Goal: Task Accomplishment & Management: Manage account settings

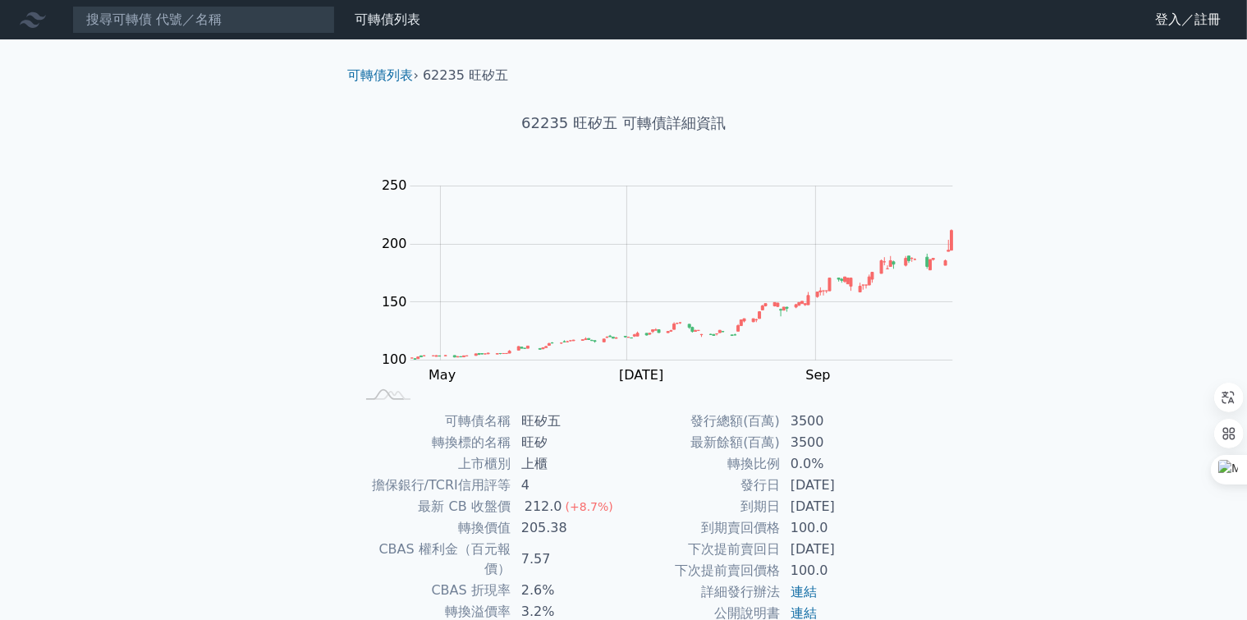
click at [0, 0] on icon at bounding box center [0, 0] width 0 height 0
click at [0, 0] on link "登入／註冊" at bounding box center [0, 0] width 0 height 0
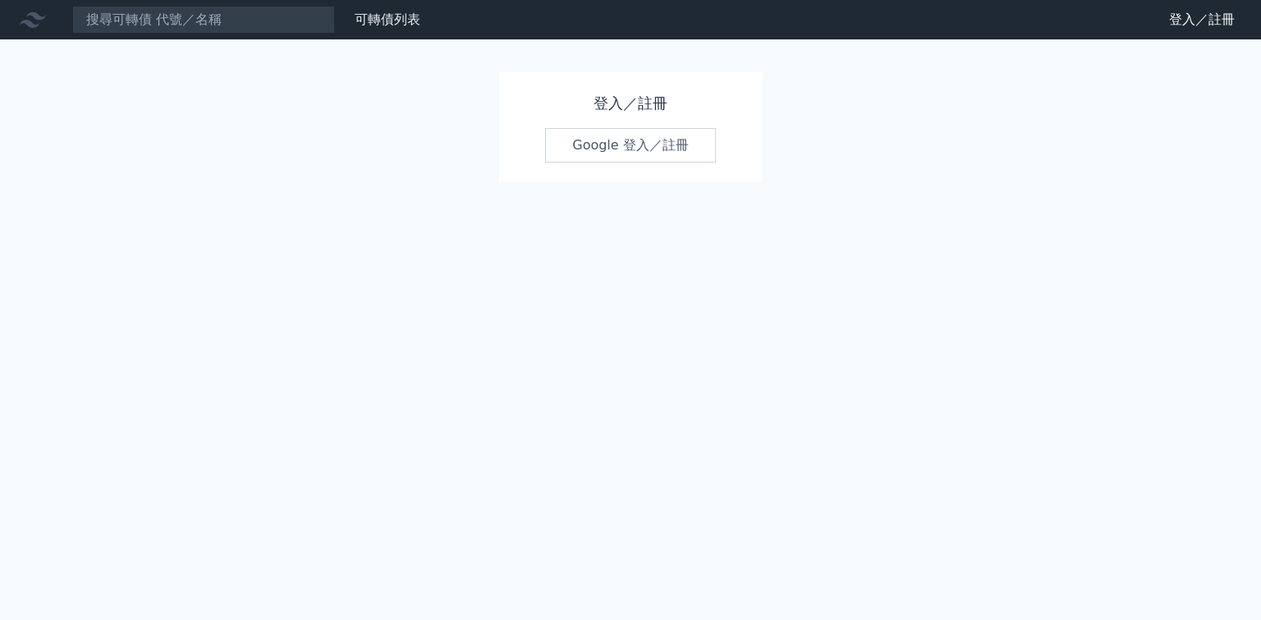
click at [660, 147] on link "Google 登入／註冊" at bounding box center [630, 145] width 171 height 34
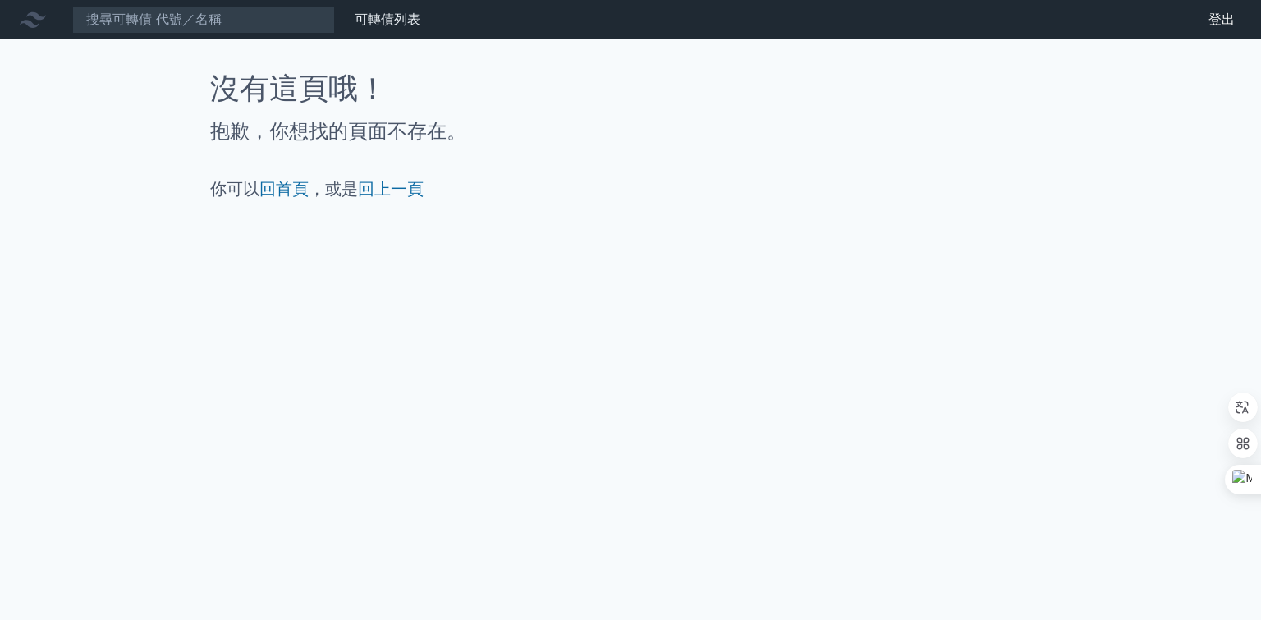
click at [28, 23] on icon at bounding box center [33, 20] width 26 height 26
click at [291, 193] on link "回首頁" at bounding box center [283, 189] width 49 height 20
